Goal: Task Accomplishment & Management: Manage account settings

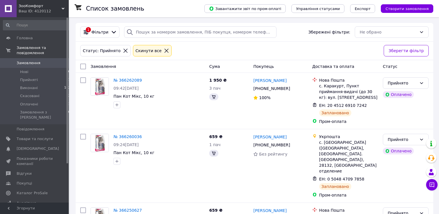
click at [30, 60] on span "Замовлення" at bounding box center [29, 62] width 24 height 5
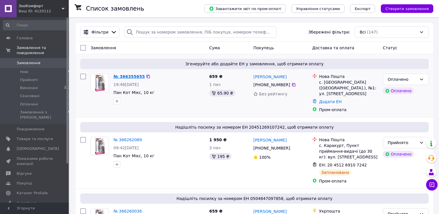
click at [134, 79] on link "№ 366355655" at bounding box center [129, 76] width 31 height 5
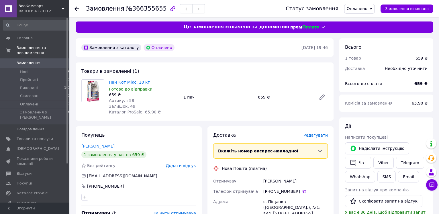
scroll to position [146, 0]
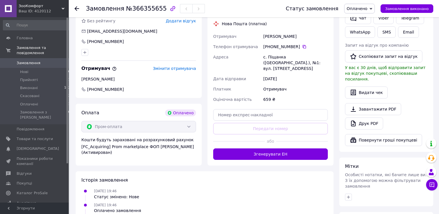
click at [364, 7] on span "Оплачено" at bounding box center [357, 8] width 21 height 5
click at [362, 21] on li "Прийнято" at bounding box center [360, 20] width 30 height 9
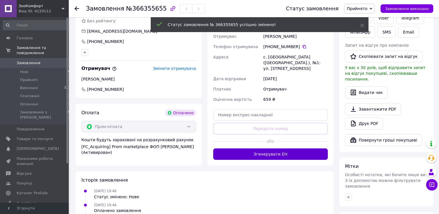
click at [262, 151] on button "Згенерувати ЕН" at bounding box center [270, 154] width 115 height 11
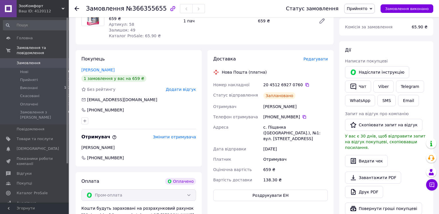
scroll to position [88, 0]
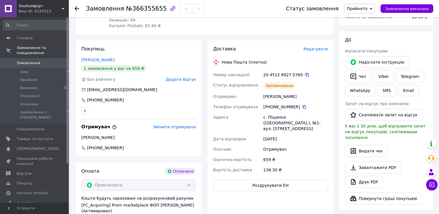
click at [364, 163] on link "Завантажити PDF" at bounding box center [373, 168] width 56 height 12
click at [281, 180] on button "Роздрукувати ЕН" at bounding box center [270, 185] width 115 height 11
click at [28, 60] on span "Замовлення" at bounding box center [29, 62] width 24 height 5
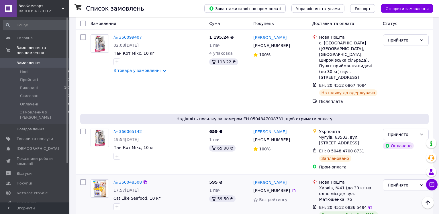
scroll to position [848, 0]
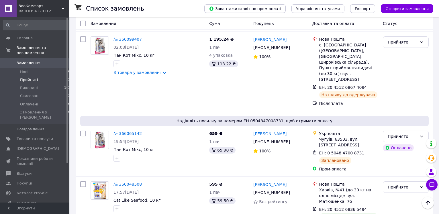
click at [42, 76] on li "Прийняті 32" at bounding box center [37, 80] width 74 height 8
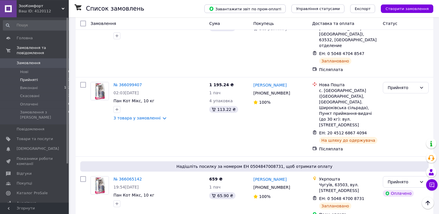
scroll to position [877, 0]
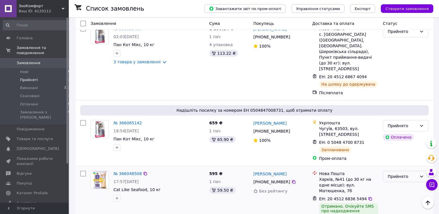
click at [408, 173] on div "Прийнято" at bounding box center [402, 176] width 29 height 6
click at [402, 79] on li "Виконано" at bounding box center [405, 80] width 45 height 10
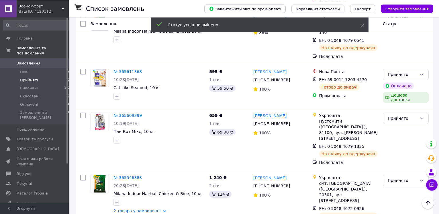
scroll to position [1696, 0]
